Goal: Find contact information: Find contact information

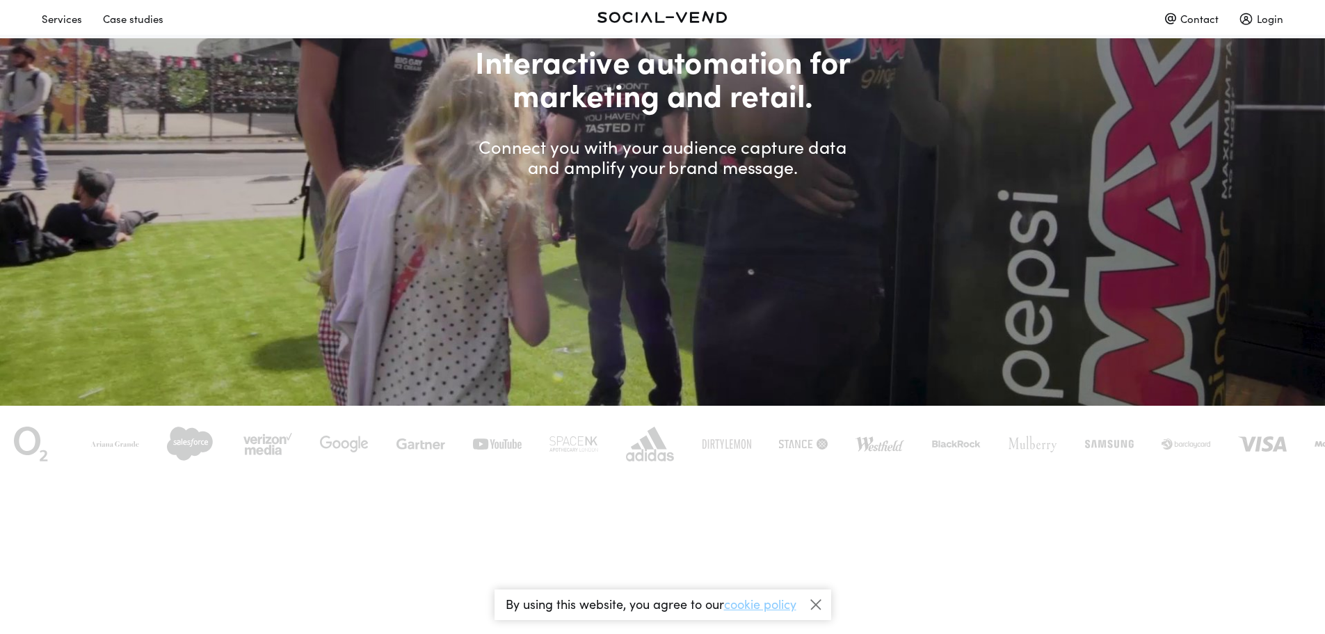
scroll to position [209, 0]
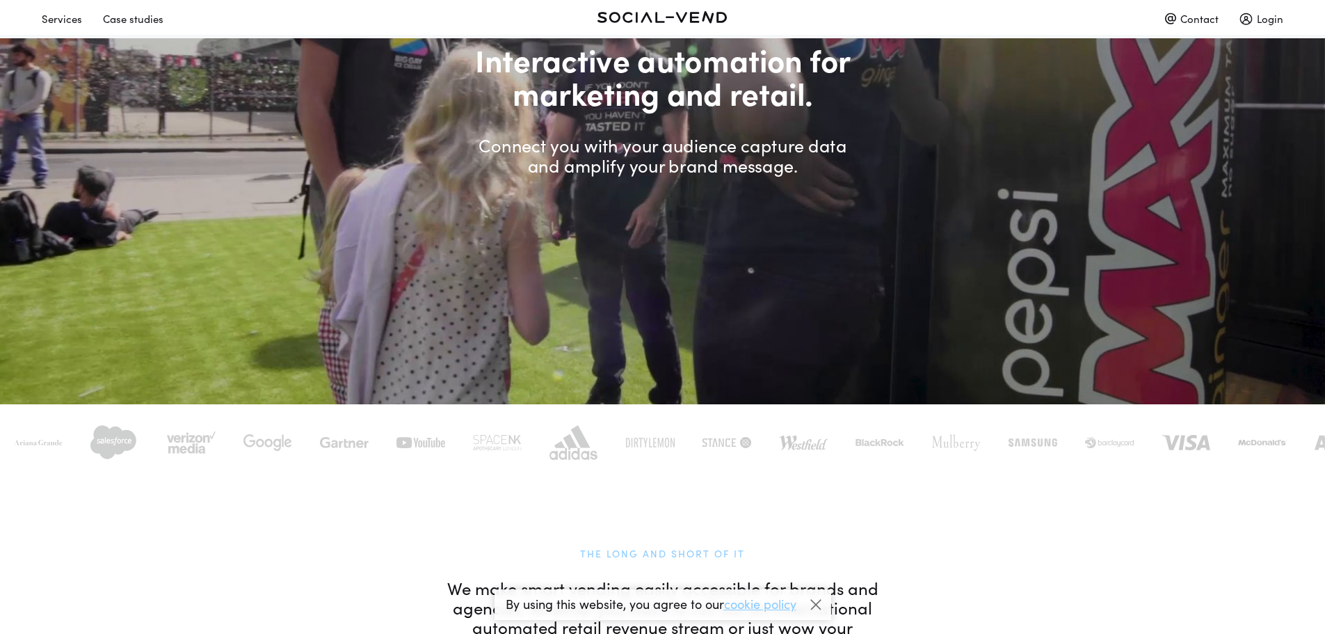
click at [811, 600] on div at bounding box center [816, 604] width 21 height 21
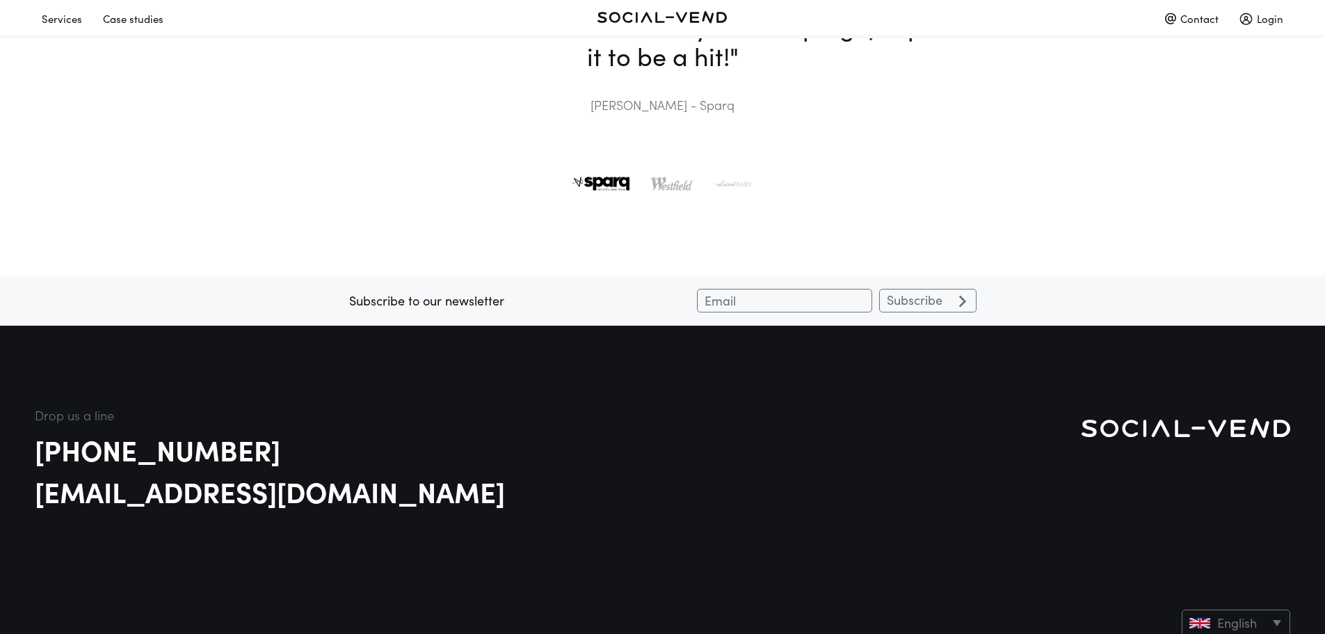
scroll to position [3688, 0]
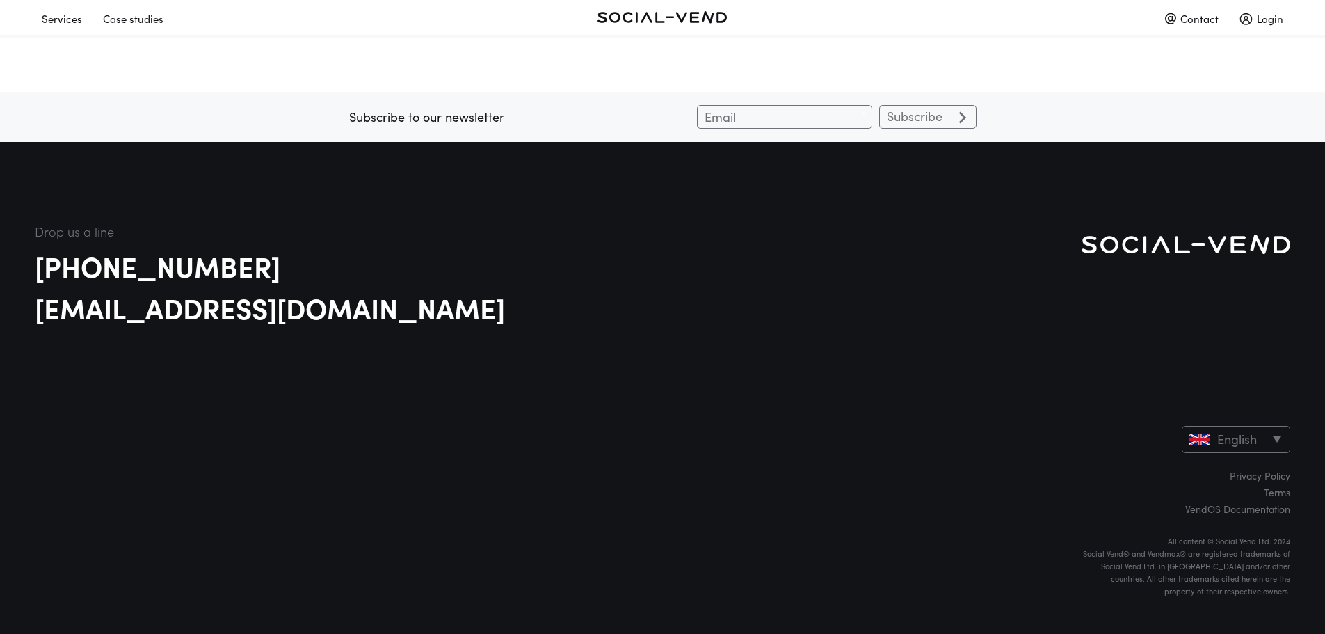
click at [1226, 444] on select "English Français" at bounding box center [1236, 439] width 109 height 27
click at [1079, 435] on div "Drop us a line +1 (646) 450-4277 hello@socialvend.com English Français Privacy …" at bounding box center [663, 410] width 1256 height 370
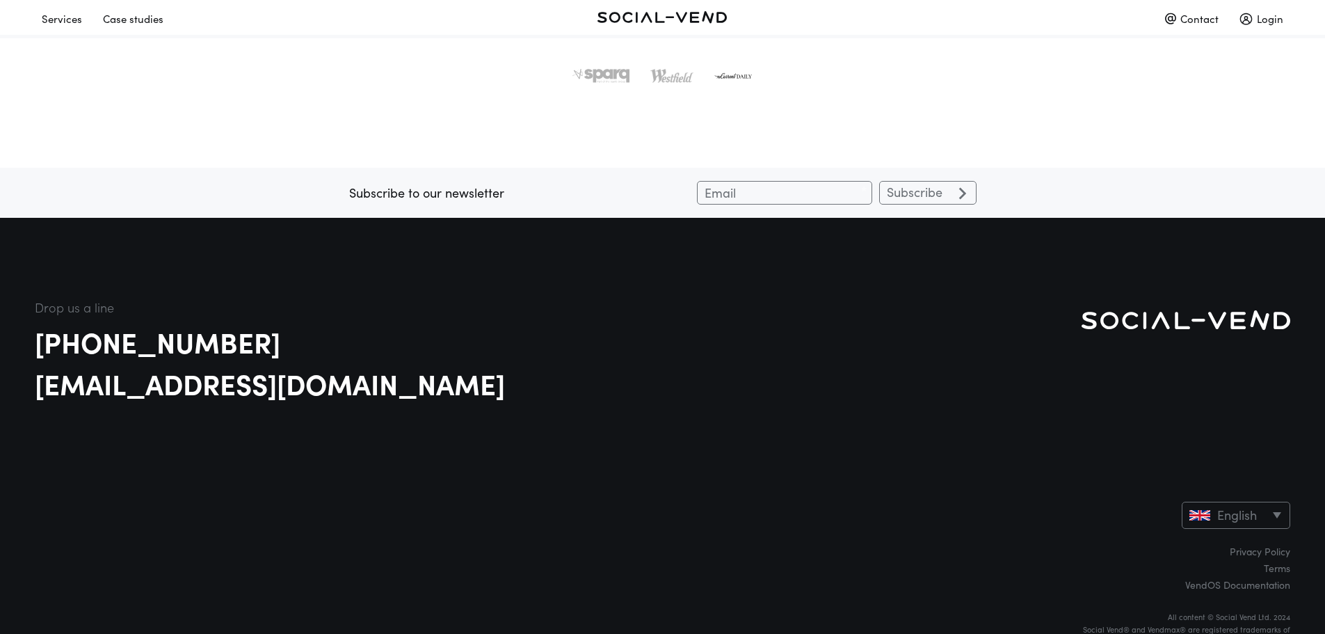
scroll to position [3729, 0]
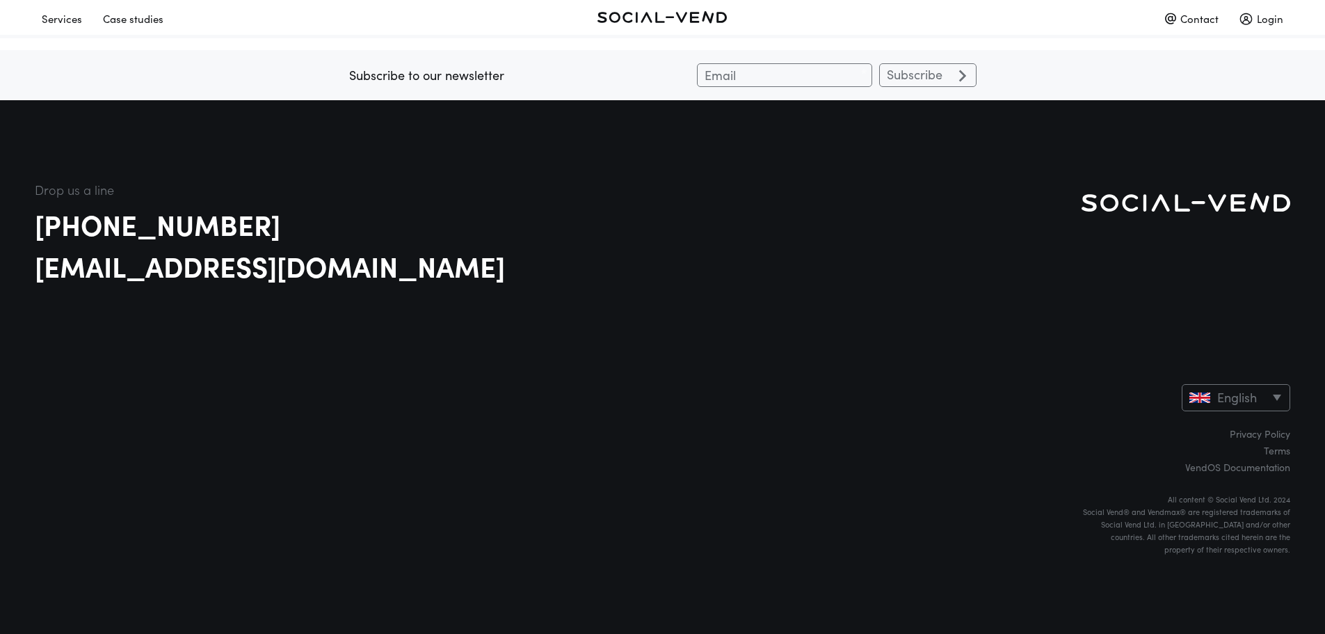
click at [1192, 13] on div "Contact" at bounding box center [1192, 18] width 54 height 24
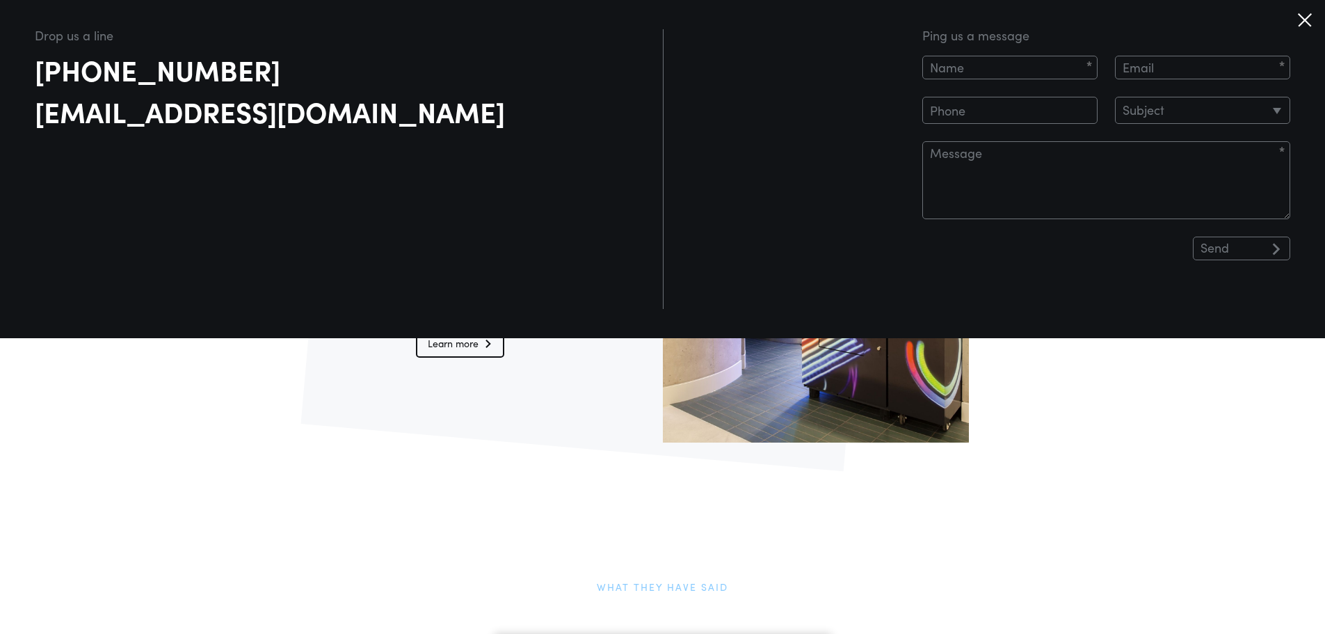
scroll to position [3221, 0]
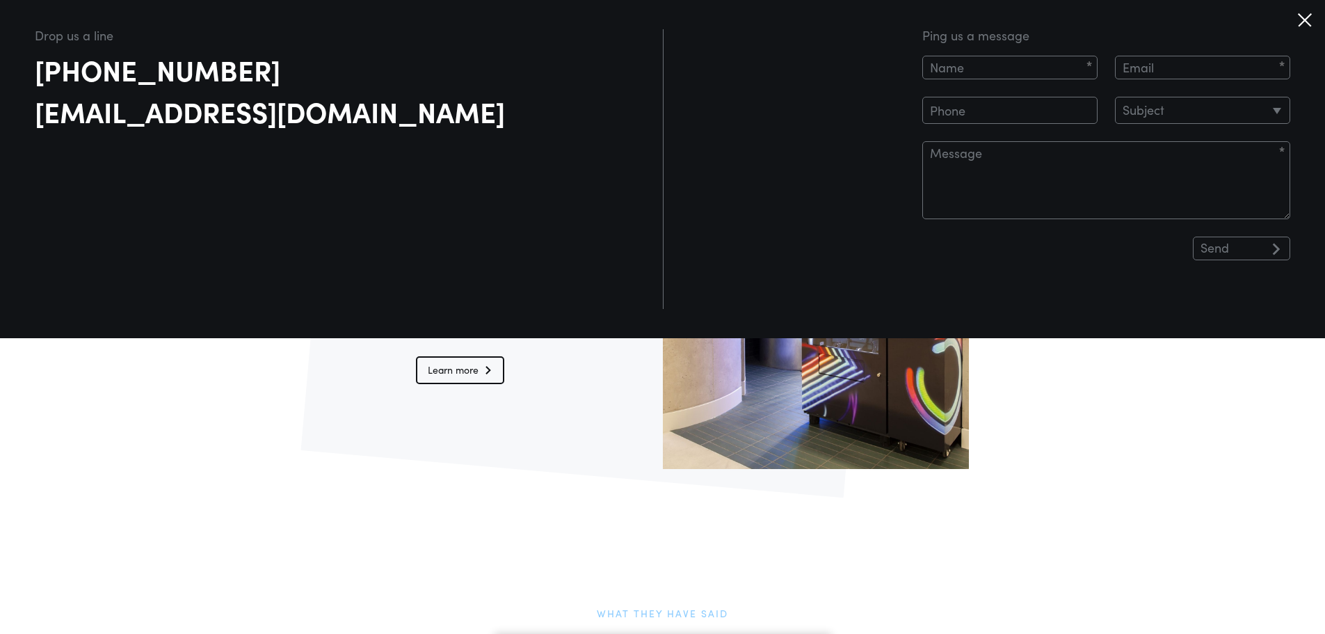
click at [1322, 13] on div "Drop us a line +1 (646) 450-4277 hello@socialvend.com Ping us a message Subject…" at bounding box center [662, 169] width 1325 height 338
click at [1291, 17] on div "Drop us a line +1 (646) 450-4277 hello@socialvend.com Ping us a message Subject…" at bounding box center [662, 169] width 1325 height 338
click at [1317, 17] on div at bounding box center [1305, 20] width 26 height 26
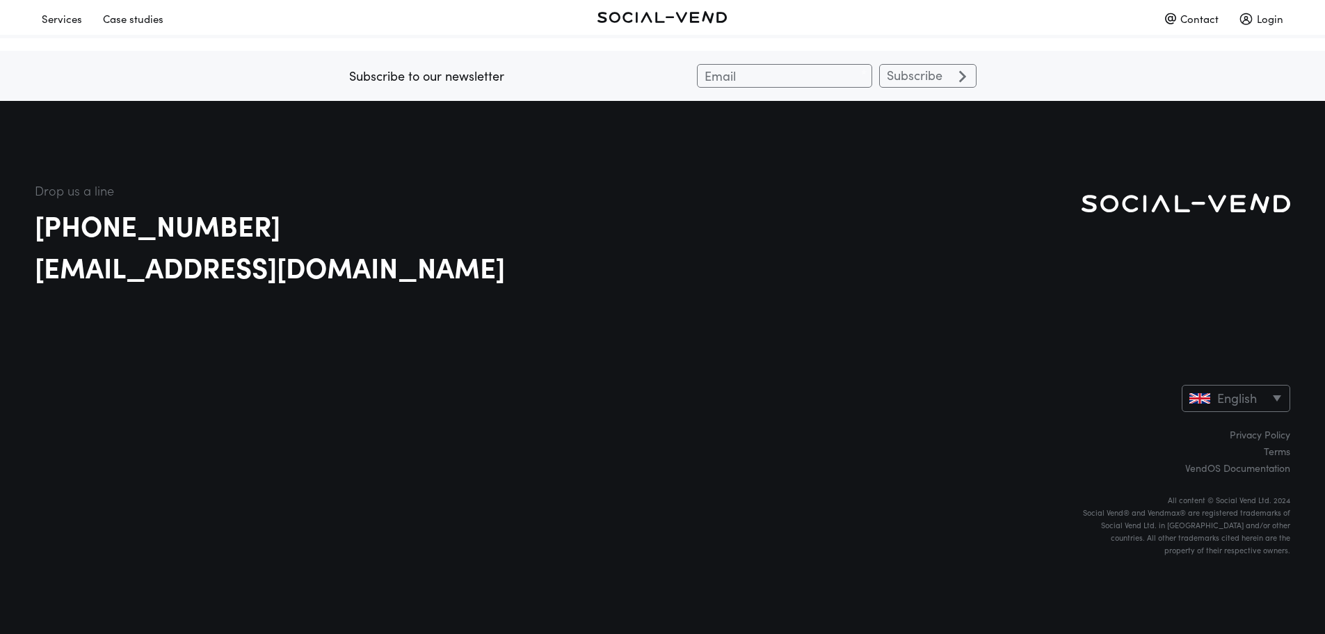
scroll to position [3729, 0]
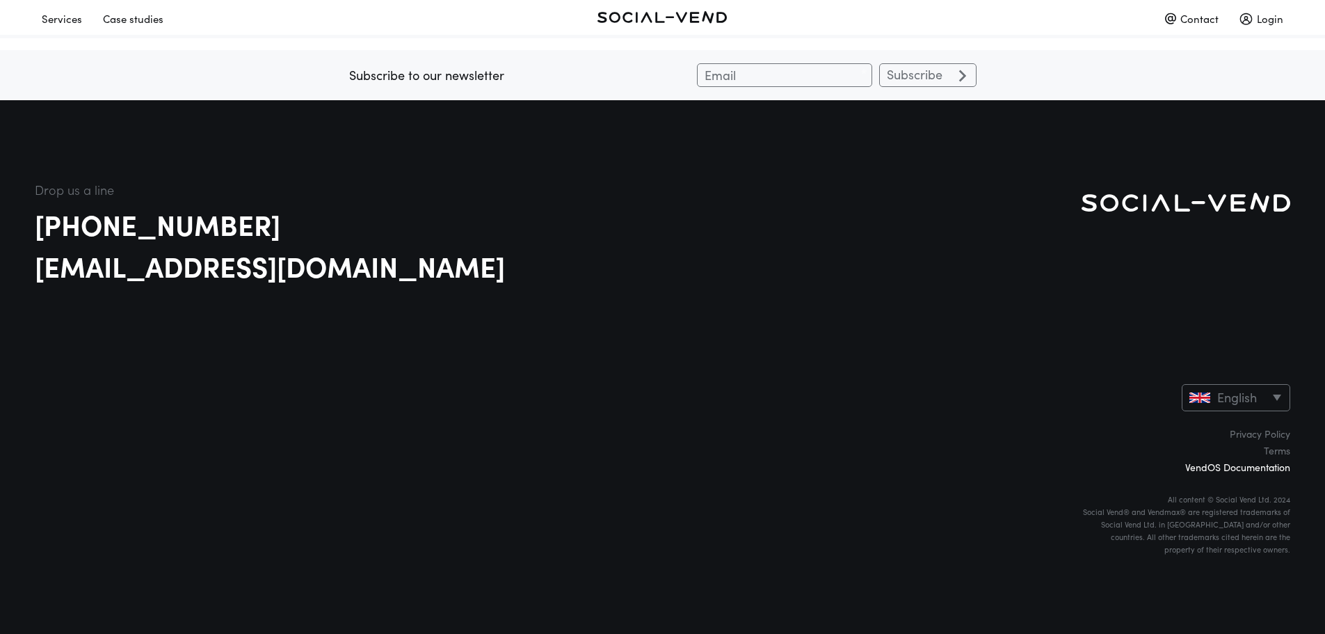
click at [1225, 462] on link "VendOS Documentation" at bounding box center [1186, 467] width 209 height 10
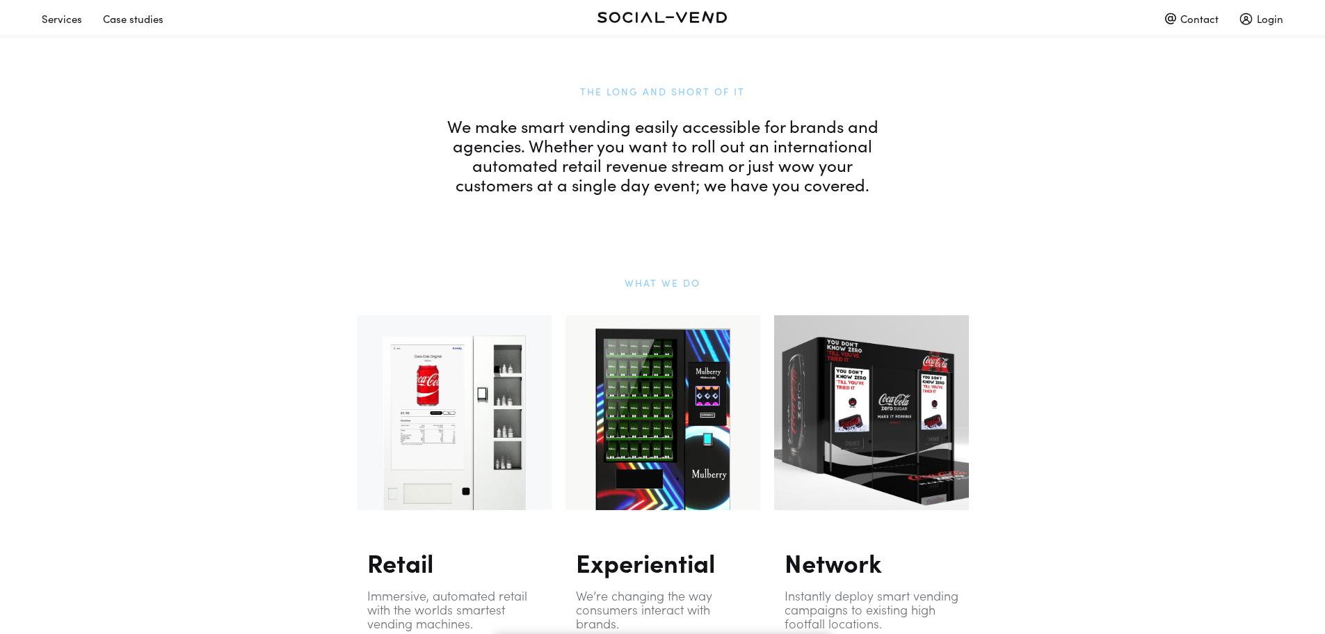
scroll to position [765, 0]
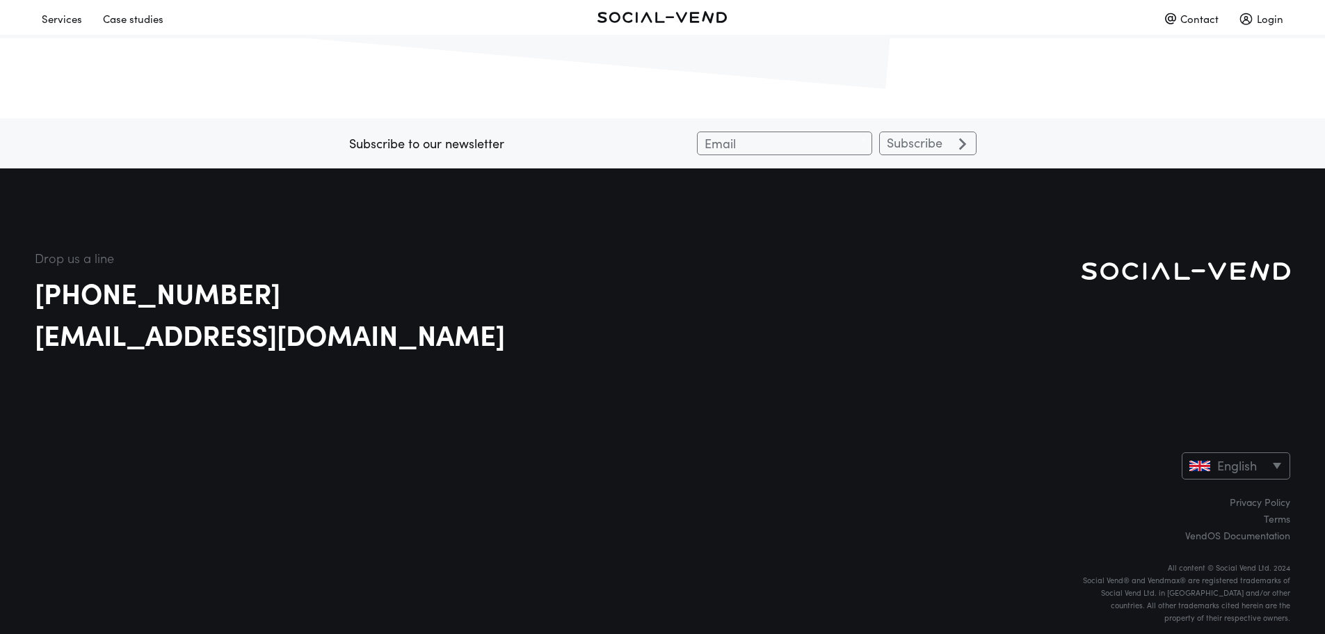
scroll to position [3306, 0]
